Goal: Navigation & Orientation: Find specific page/section

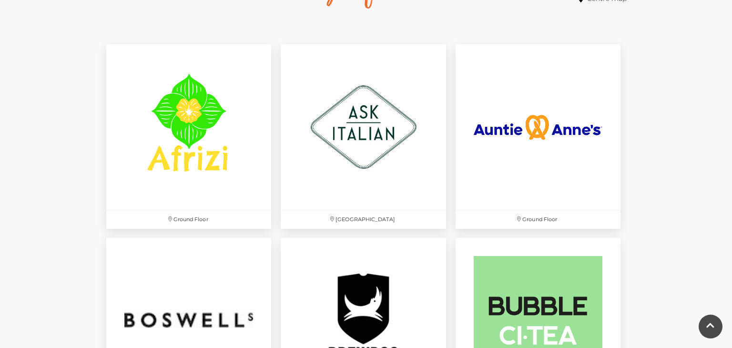
scroll to position [591, 0]
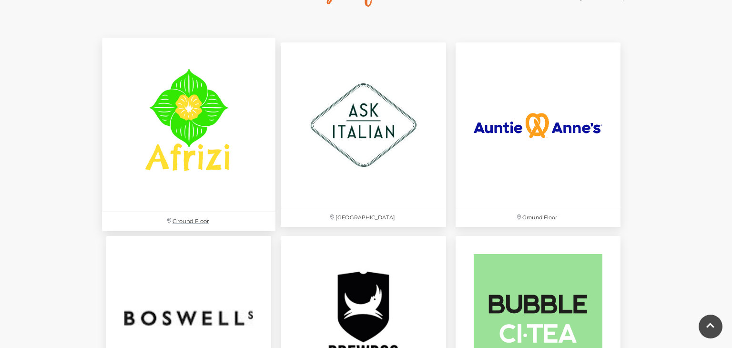
click at [215, 132] on img at bounding box center [188, 124] width 173 height 173
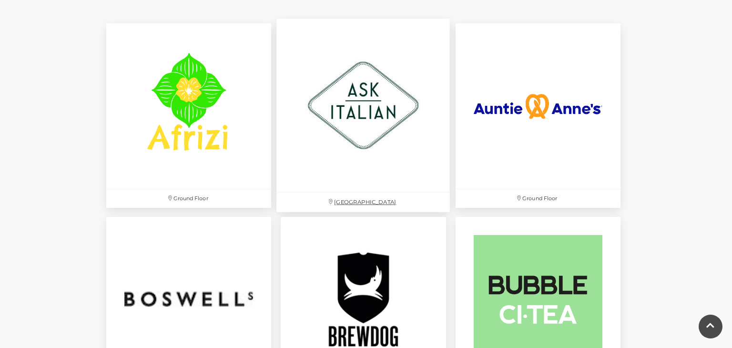
click at [348, 101] on img at bounding box center [363, 105] width 173 height 173
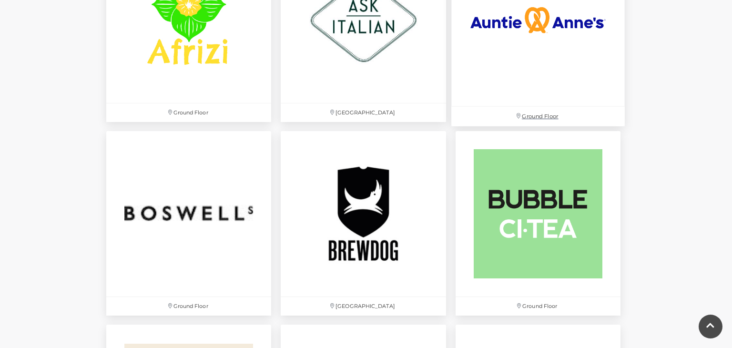
scroll to position [705, 0]
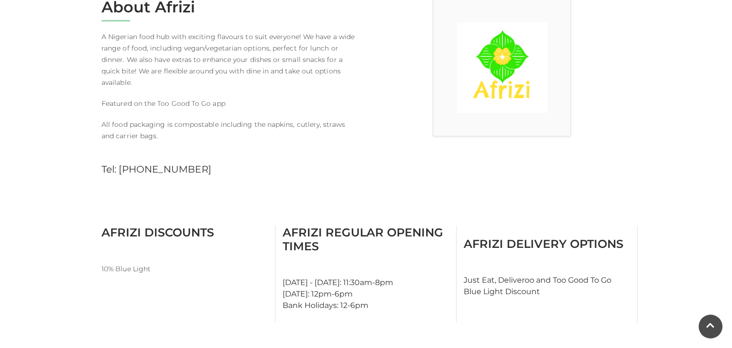
scroll to position [324, 0]
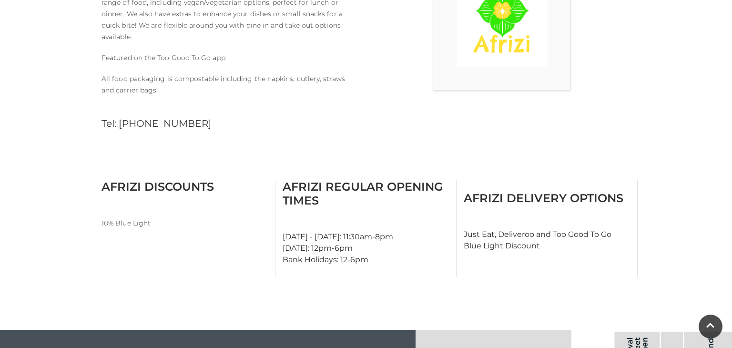
scroll to position [19, 0]
